Goal: Transaction & Acquisition: Download file/media

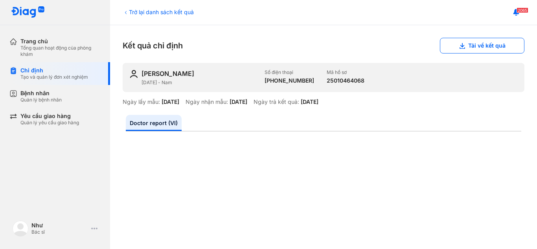
click at [182, 11] on div "Trở lại danh sách kết quả" at bounding box center [158, 12] width 71 height 8
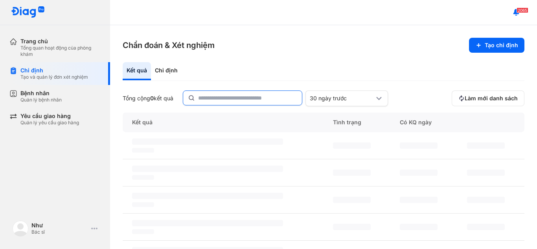
click at [213, 103] on input "text" at bounding box center [247, 98] width 99 height 14
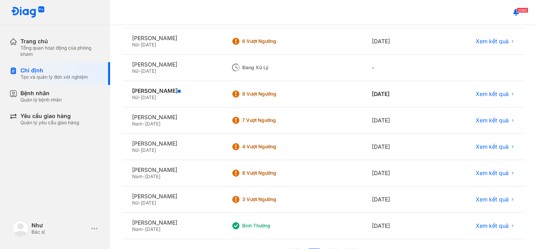
scroll to position [157, 0]
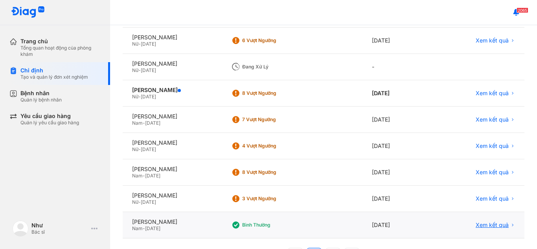
type input "******"
click at [488, 226] on span "Xem kết quả" at bounding box center [491, 224] width 33 height 7
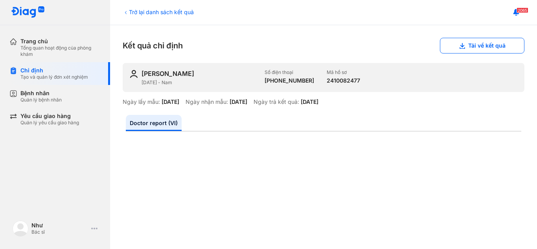
click at [464, 37] on div "Trở lại danh sách kết quả Kết quả chỉ định Tải về kết quả PHẠM XUÂN NAM 11/11/1…" at bounding box center [323, 137] width 427 height 224
click at [167, 3] on div "2065" at bounding box center [323, 12] width 427 height 25
drag, startPoint x: 169, startPoint y: 22, endPoint x: 173, endPoint y: 6, distance: 16.6
click at [171, 18] on div "2065" at bounding box center [323, 12] width 427 height 25
click at [173, 6] on div "2065" at bounding box center [323, 12] width 427 height 25
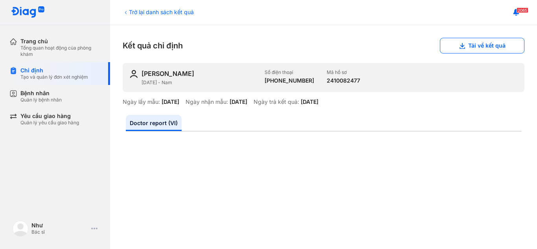
click at [173, 14] on div "Trở lại danh sách kết quả" at bounding box center [158, 12] width 71 height 8
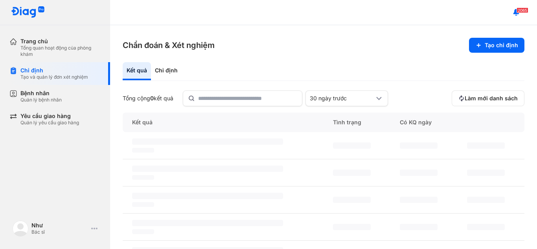
click at [257, 86] on div "Kết quả Chỉ định Tổng cộng 0 kết quả 30 ngày trước Làm mới danh sách Kết quả Tì…" at bounding box center [323, 232] width 401 height 341
click at [258, 97] on input "text" at bounding box center [247, 98] width 99 height 14
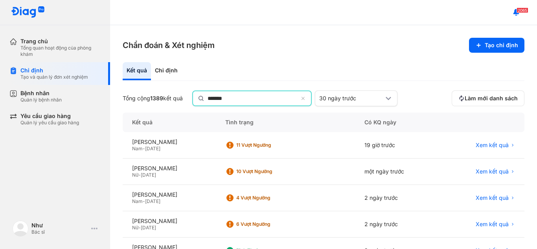
type input "*******"
click at [227, 99] on input "text" at bounding box center [256, 98] width 99 height 14
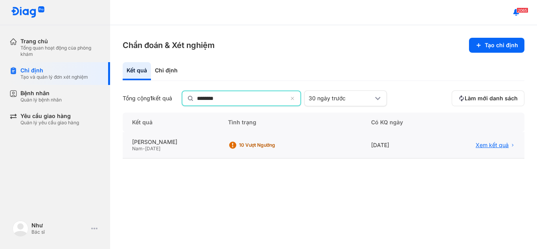
type input "********"
click at [494, 142] on span "Xem kết quả" at bounding box center [491, 145] width 33 height 7
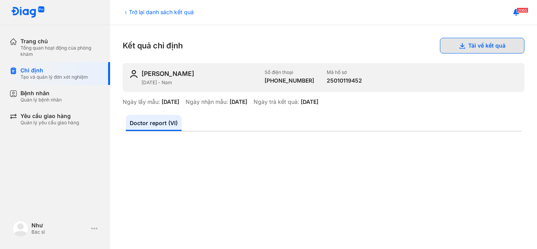
click at [493, 45] on button "Tải về kết quả" at bounding box center [482, 46] width 84 height 16
click at [152, 15] on div "Trở lại danh sách kết quả" at bounding box center [158, 12] width 71 height 8
